Goal: Navigation & Orientation: Find specific page/section

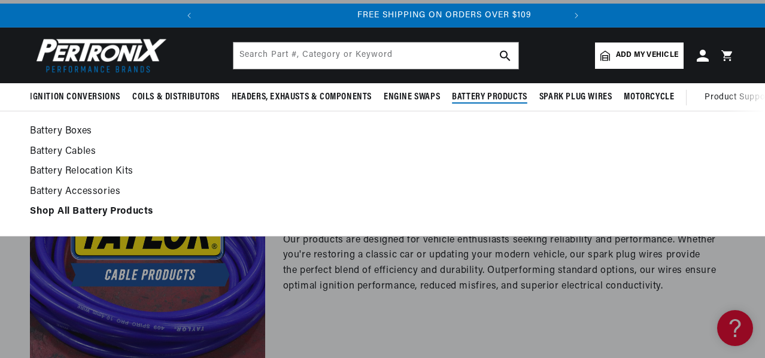
click at [81, 129] on link "Battery Boxes" at bounding box center [383, 131] width 706 height 17
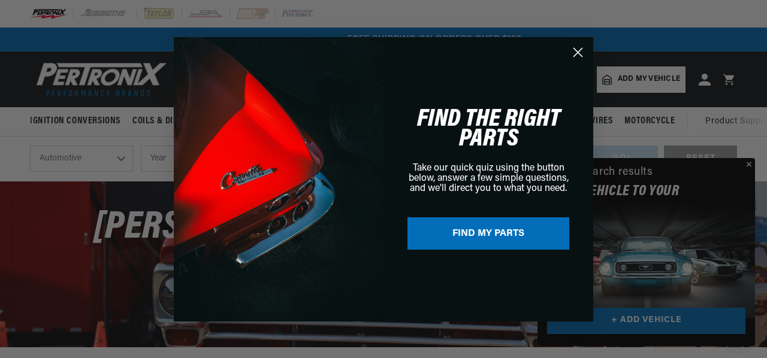
scroll to position [0, 363]
